Goal: Check status

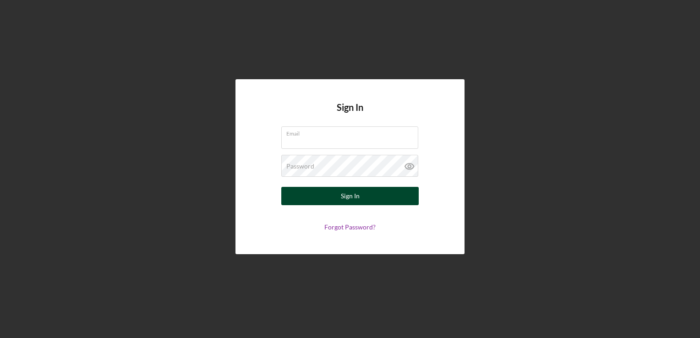
type input "[EMAIL_ADDRESS][DOMAIN_NAME]"
click at [326, 191] on button "Sign In" at bounding box center [349, 196] width 137 height 18
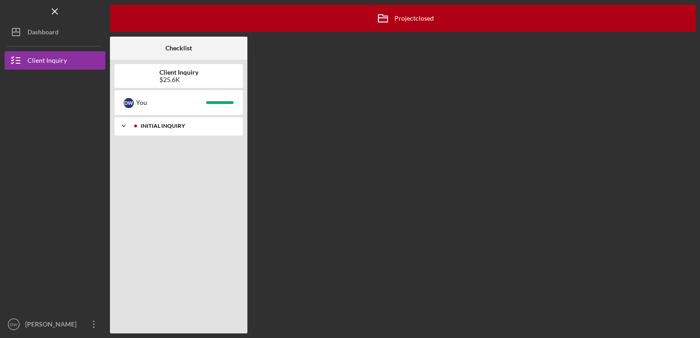
click at [118, 131] on icon "Icon/Expander" at bounding box center [124, 126] width 18 height 18
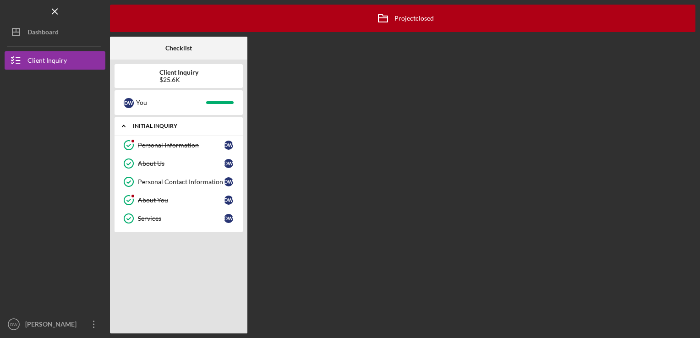
click at [118, 131] on icon "Icon/Expander" at bounding box center [124, 126] width 18 height 18
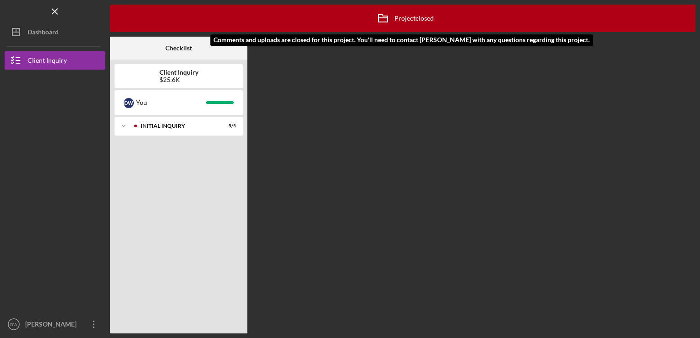
click at [388, 20] on icon "Icon/Archived" at bounding box center [383, 18] width 23 height 23
